Goal: Transaction & Acquisition: Purchase product/service

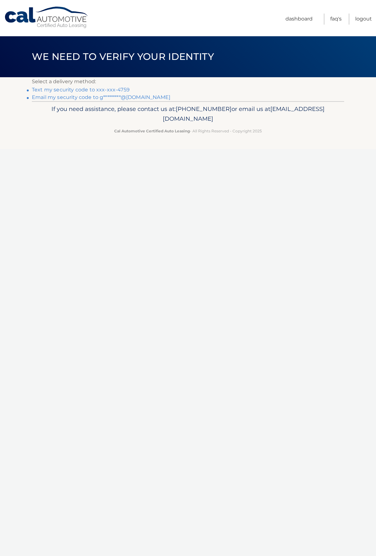
click at [76, 90] on link "Text my security code to xxx-xxx-4759" at bounding box center [81, 90] width 98 height 6
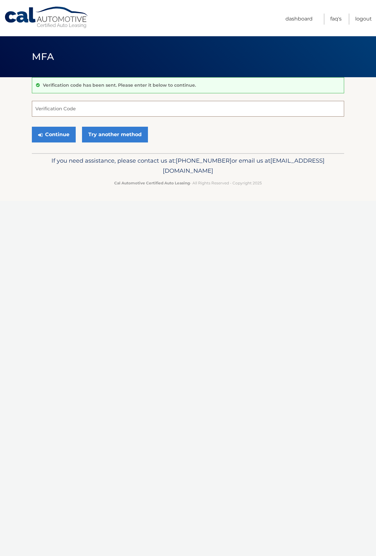
click at [66, 107] on input "Verification Code" at bounding box center [188, 109] width 312 height 16
type input "451021"
click at [32, 127] on button "Continue" at bounding box center [54, 135] width 44 height 16
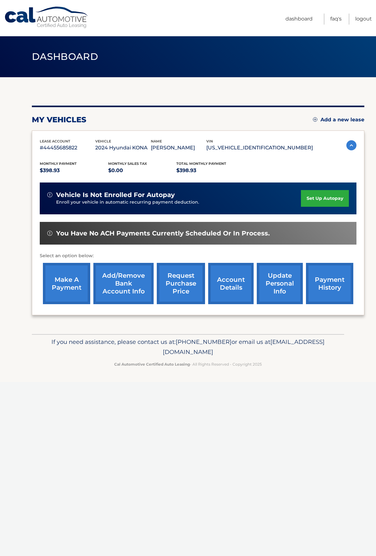
click at [68, 286] on link "make a payment" at bounding box center [66, 283] width 47 height 41
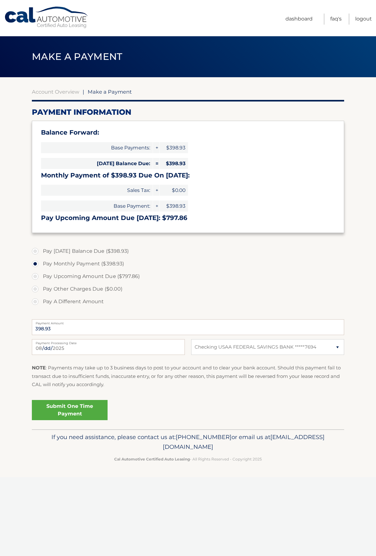
select select "N2M2MDM0ODMtMzkyZC00Y2NiLTk3MmMtZjQ3NDRlY2NjYWMz"
click at [67, 409] on link "Submit One Time Payment" at bounding box center [70, 410] width 76 height 20
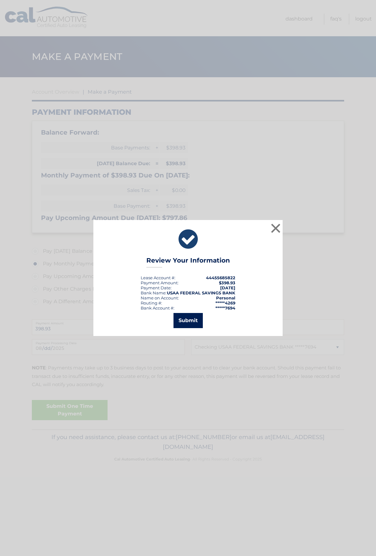
click at [189, 322] on button "Submit" at bounding box center [187, 320] width 29 height 15
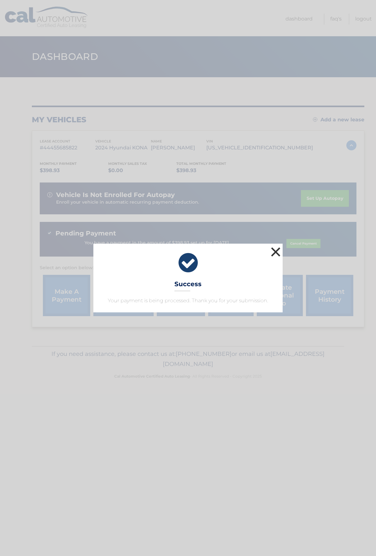
click at [274, 250] on button "×" at bounding box center [275, 252] width 13 height 13
